Goal: Task Accomplishment & Management: Use online tool/utility

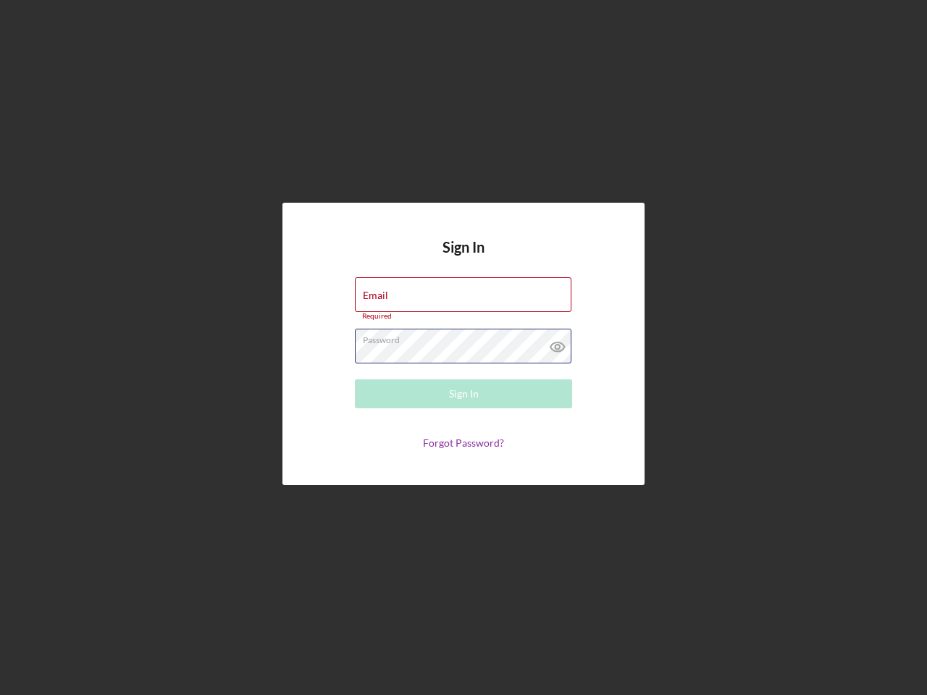
click at [463, 348] on div "Password Required" at bounding box center [463, 347] width 217 height 36
click at [558, 343] on icon at bounding box center [557, 347] width 36 height 36
